Goal: Information Seeking & Learning: Learn about a topic

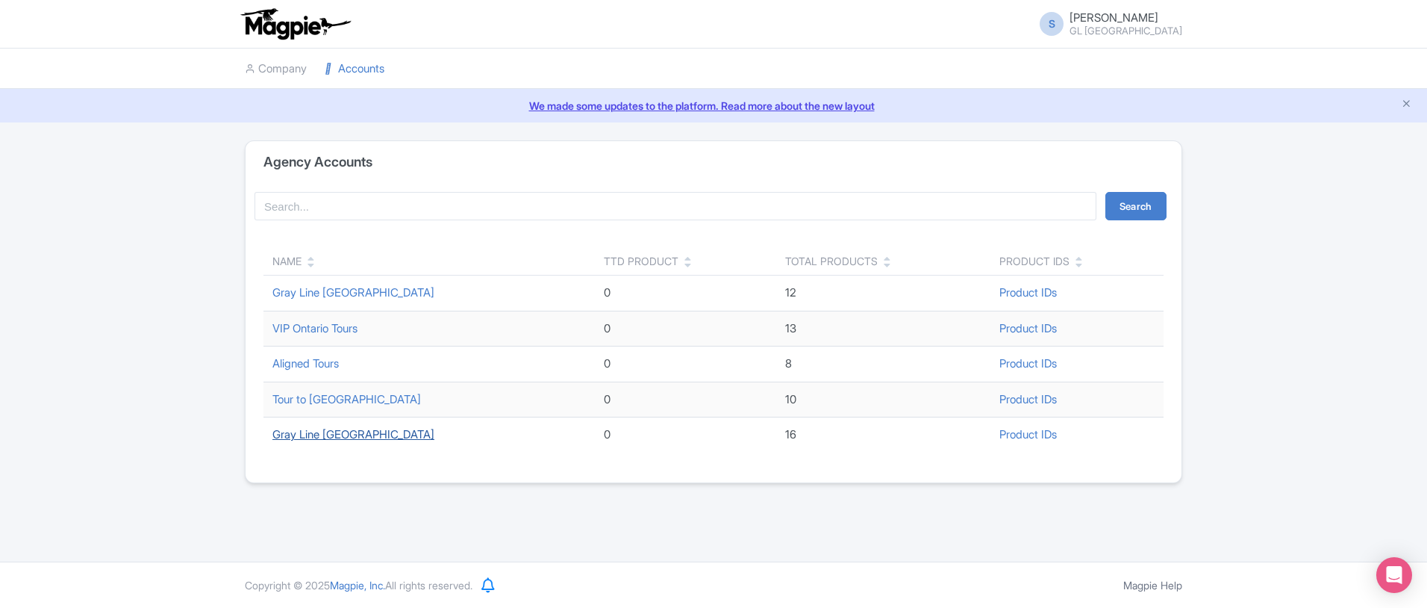
click at [342, 432] on link "Gray Line [GEOGRAPHIC_DATA]" at bounding box center [353, 434] width 162 height 14
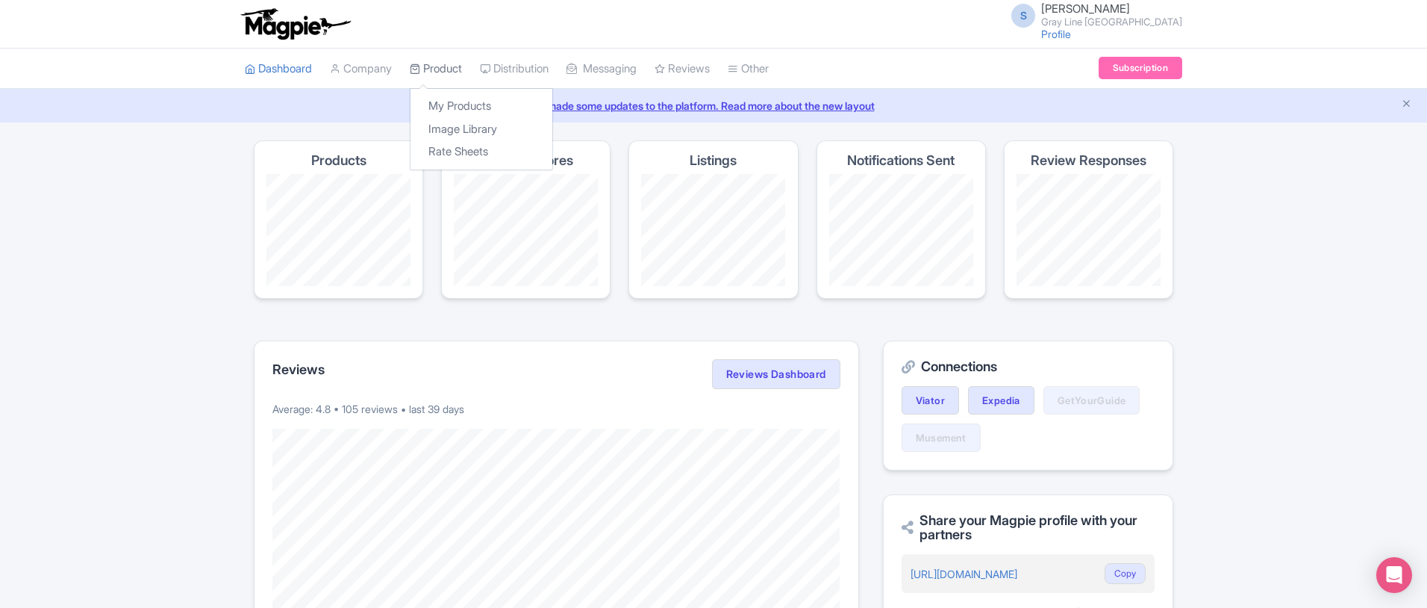
click at [460, 73] on link "Product" at bounding box center [436, 69] width 52 height 41
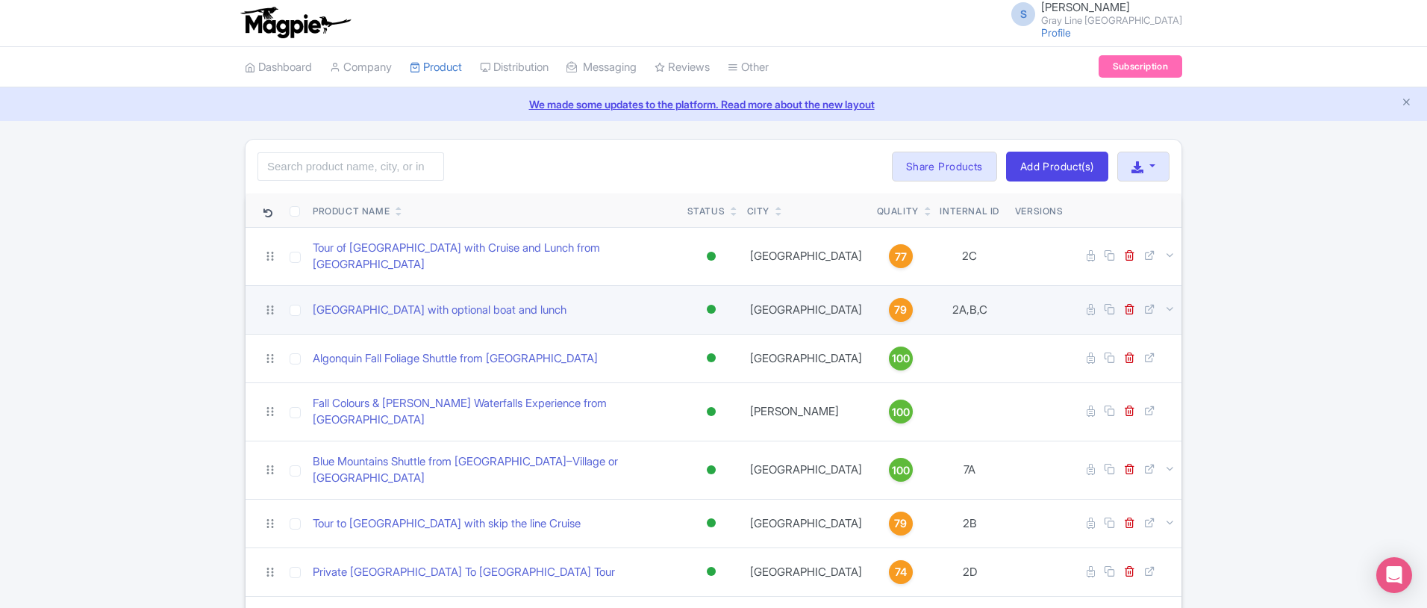
scroll to position [28, 0]
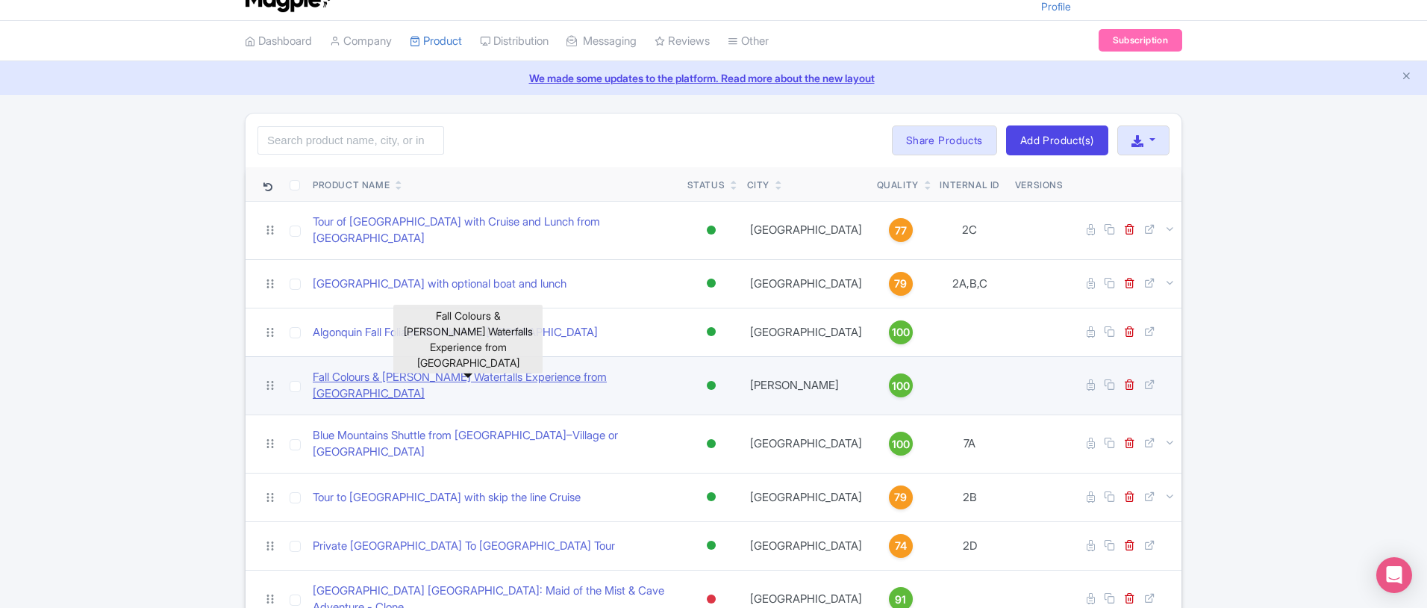
click at [581, 371] on link "Fall Colours & Hamilton Waterfalls Experience from Toronto" at bounding box center [494, 386] width 363 height 34
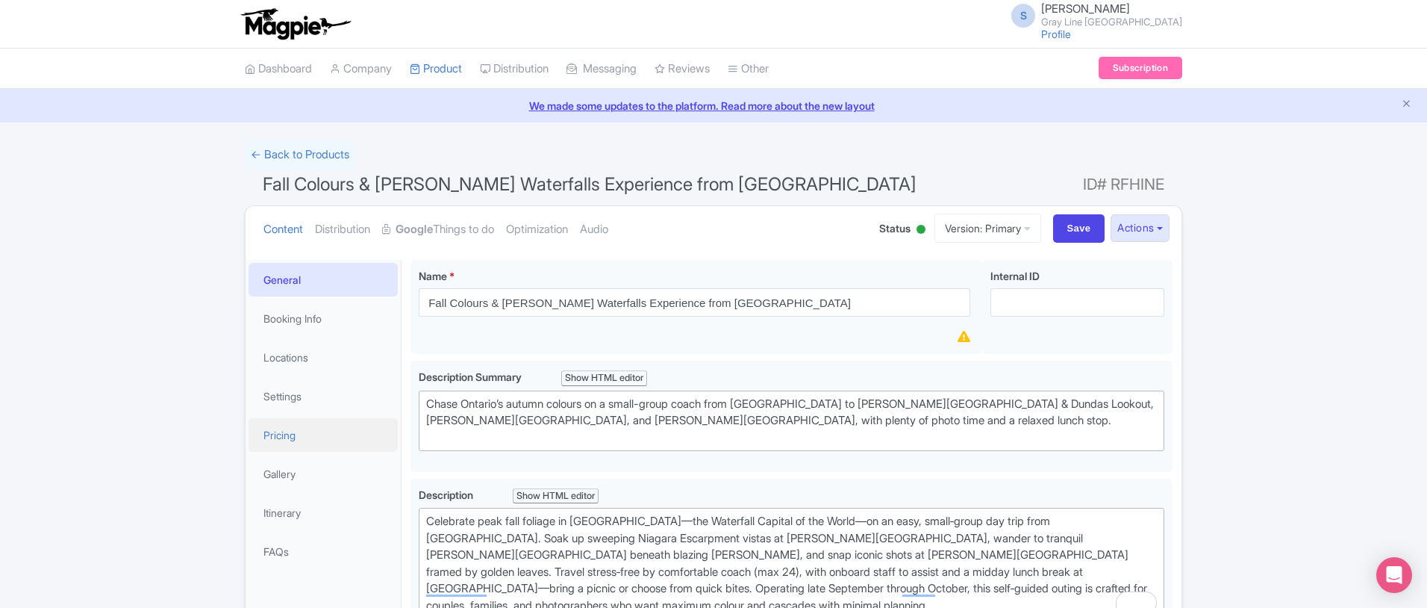
click at [285, 439] on link "Pricing" at bounding box center [323, 435] width 149 height 34
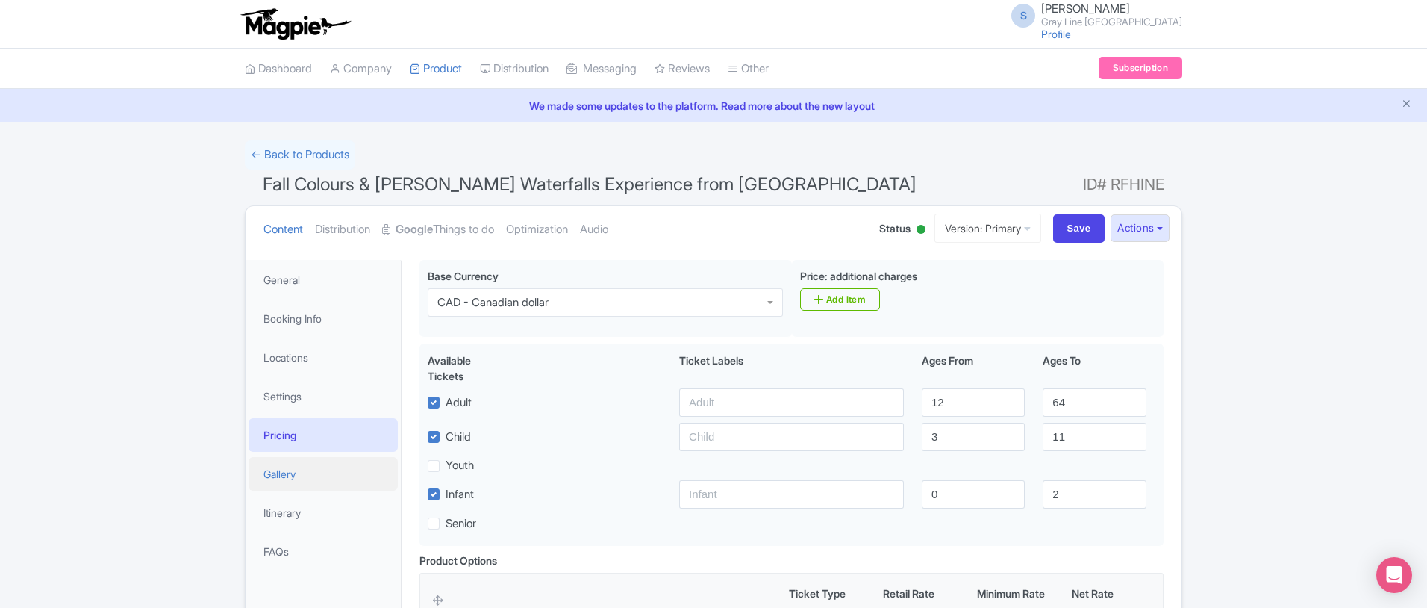
click at [290, 478] on link "Gallery" at bounding box center [323, 474] width 149 height 34
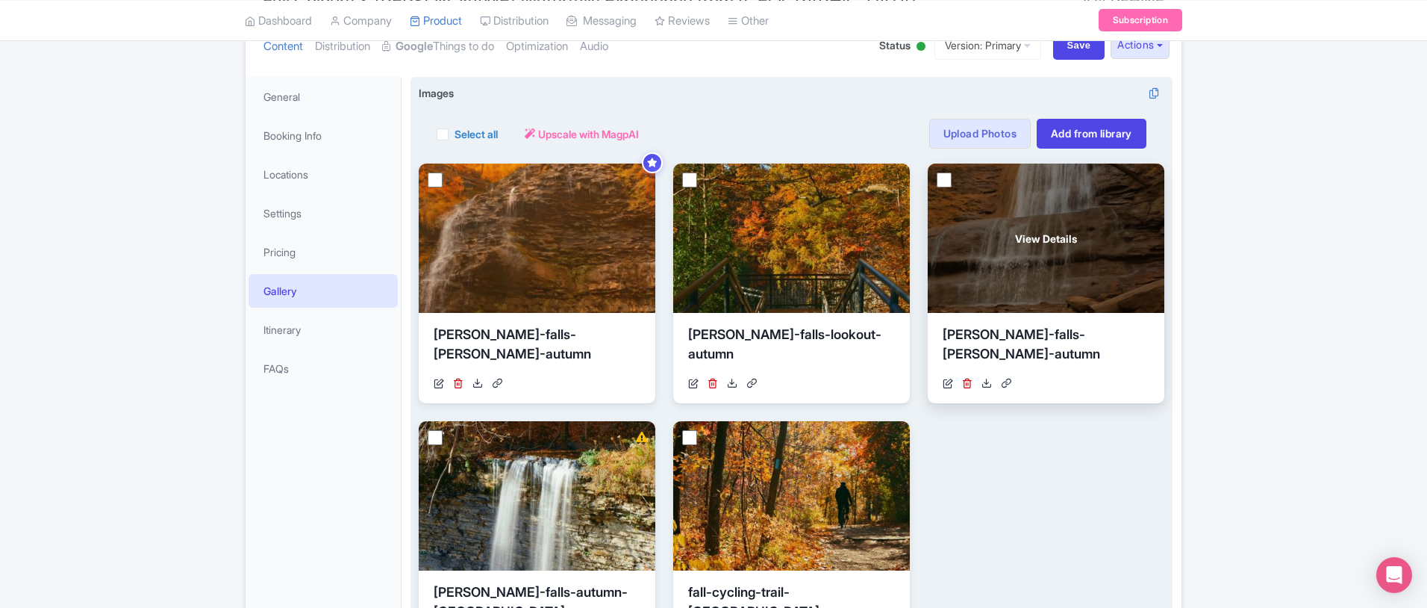
scroll to position [173, 0]
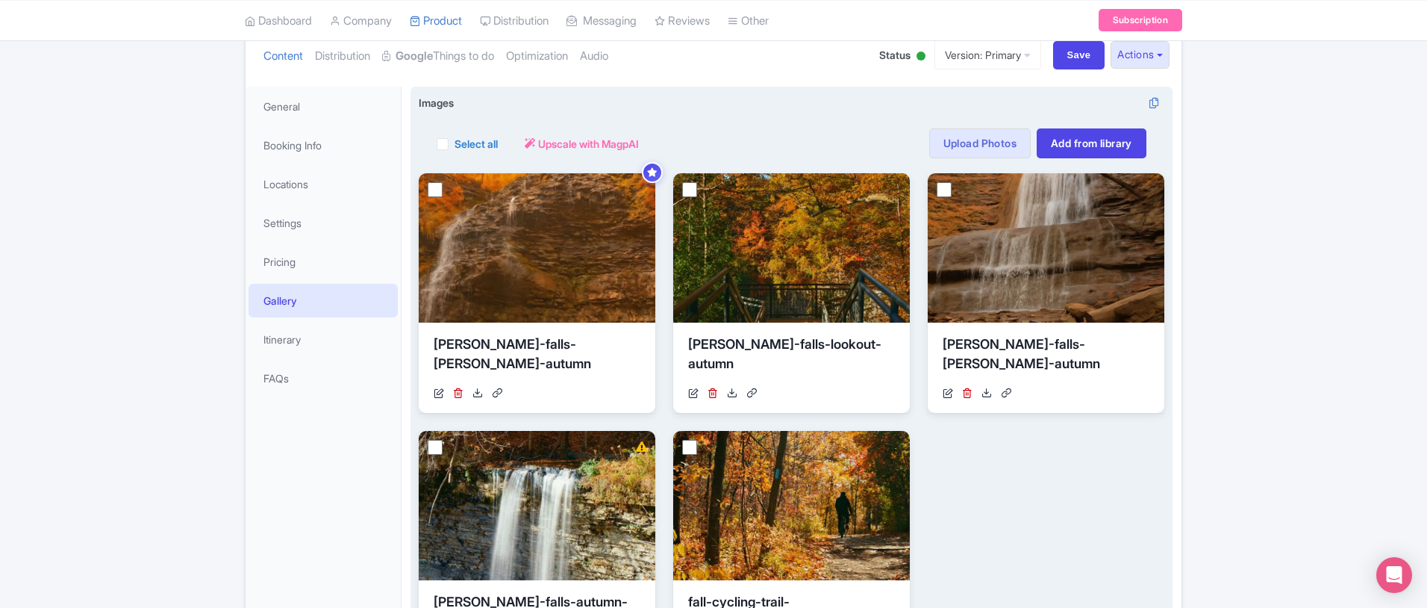
click at [1028, 490] on div "View Details tiffany-falls-hamilton-autumn https://res.cloudinary.com/hfyvkoyi1…" at bounding box center [792, 421] width 746 height 497
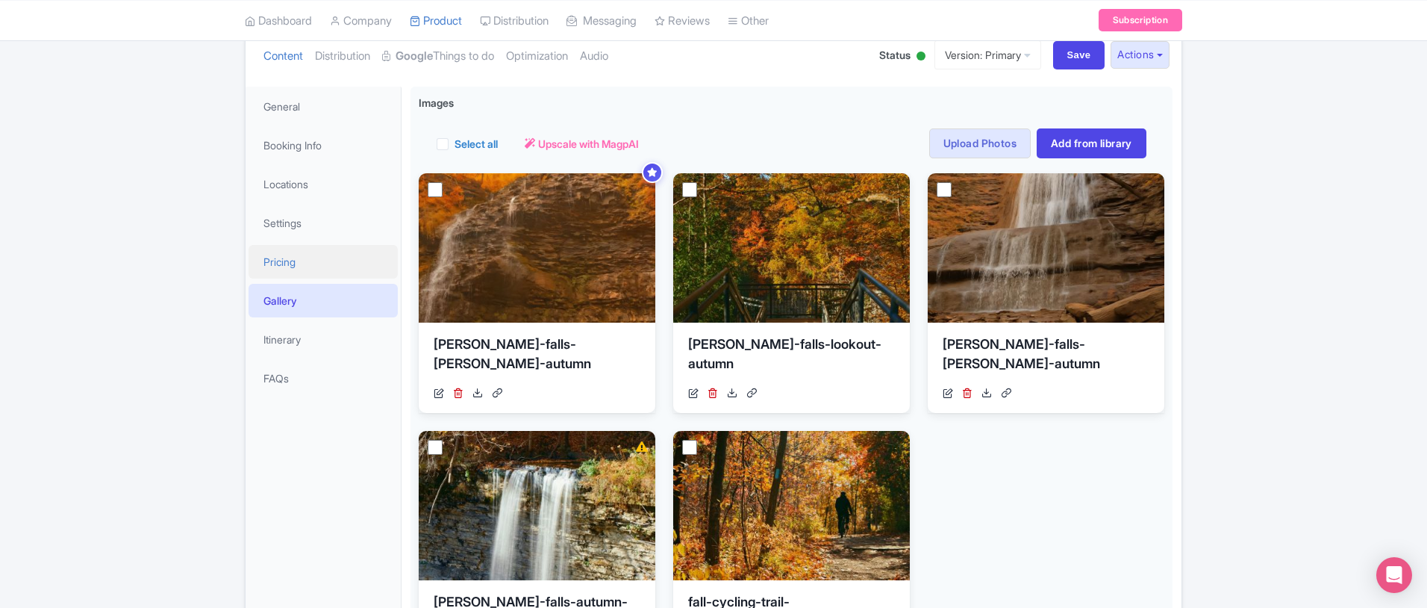
click at [319, 255] on link "Pricing" at bounding box center [323, 262] width 149 height 34
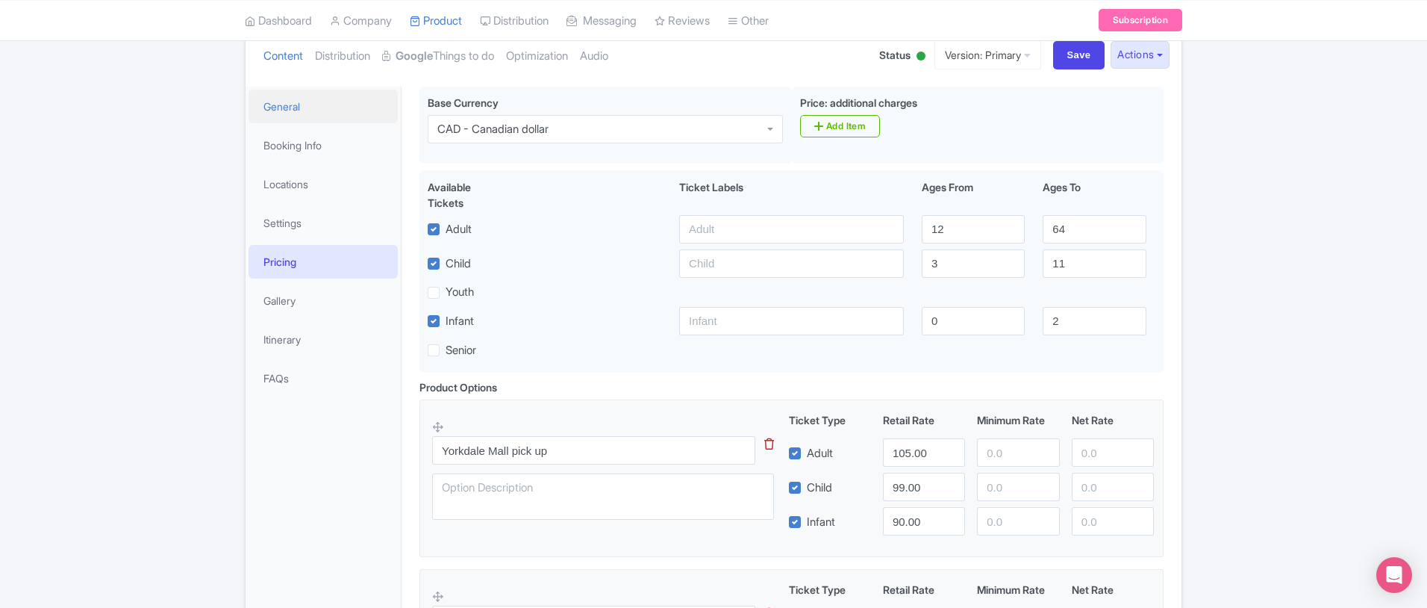
click at [302, 104] on link "General" at bounding box center [323, 107] width 149 height 34
